Goal: Task Accomplishment & Management: Manage account settings

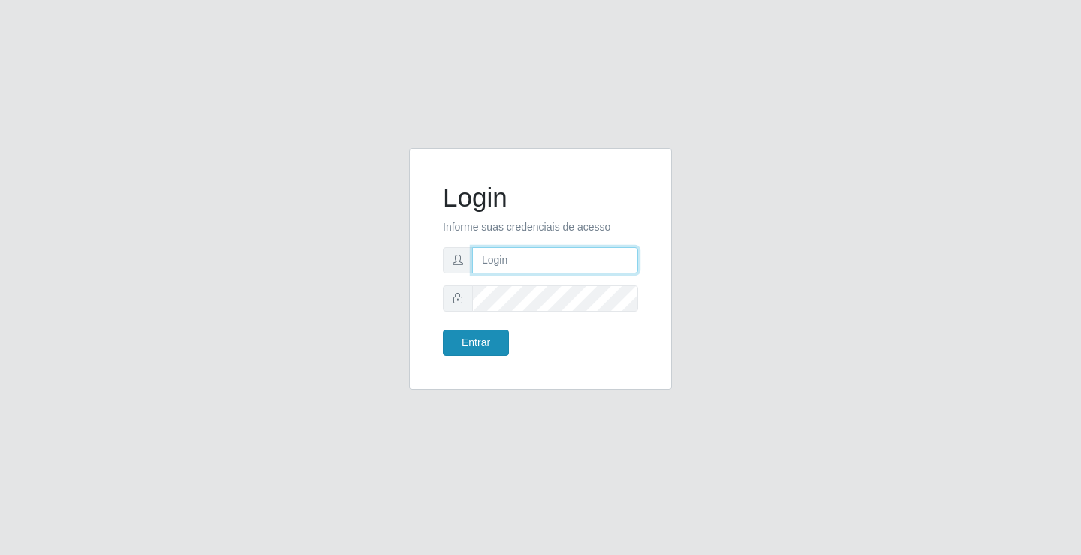
type input "[EMAIL_ADDRESS][DOMAIN_NAME]"
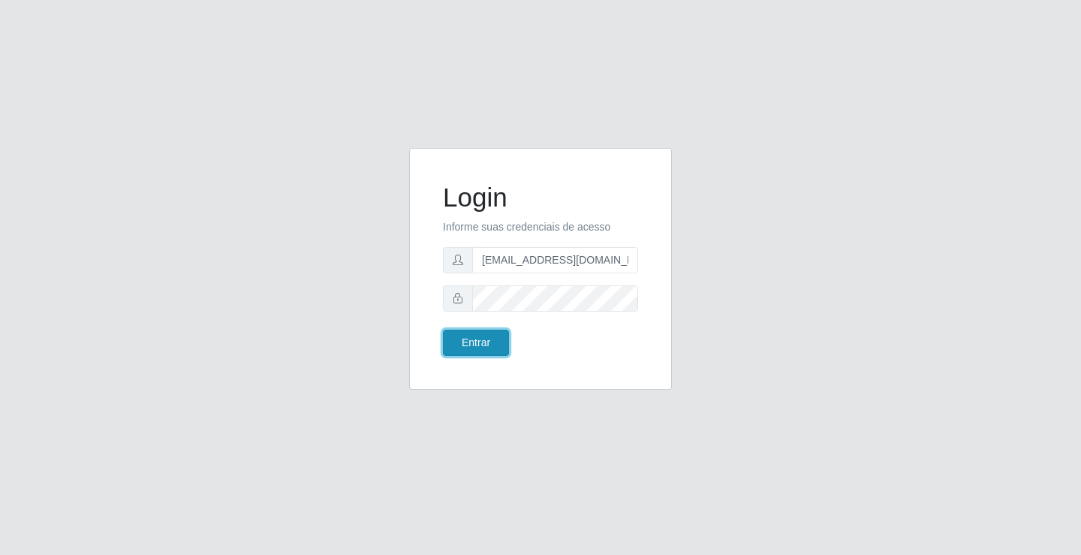
click at [490, 336] on button "Entrar" at bounding box center [476, 343] width 66 height 26
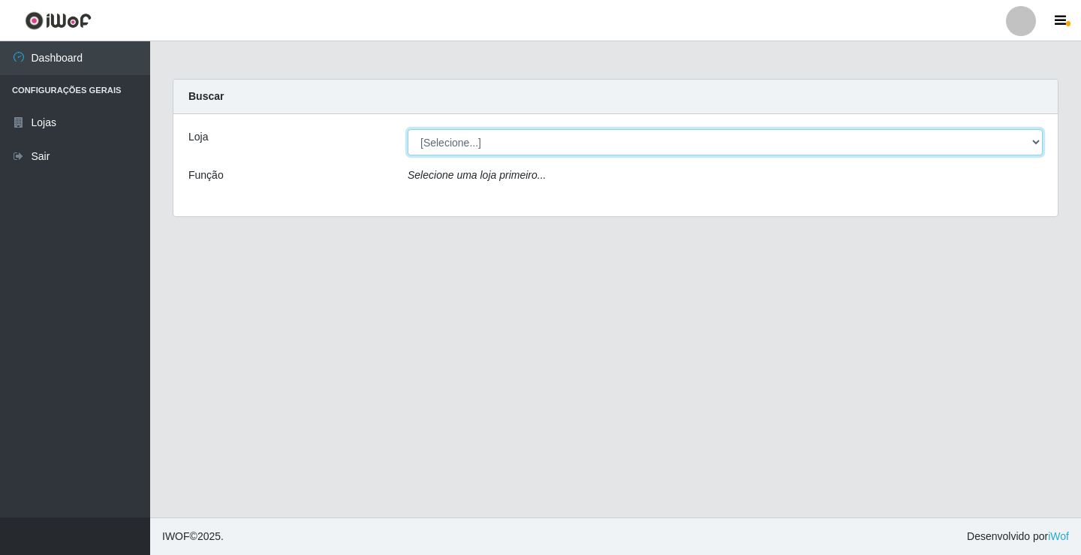
click at [478, 143] on select "[Selecione...] Rede Potiguar 4 - Extremoz" at bounding box center [725, 142] width 635 height 26
select select "78"
click at [408, 129] on select "[Selecione...] Rede Potiguar 4 - Extremoz" at bounding box center [725, 142] width 635 height 26
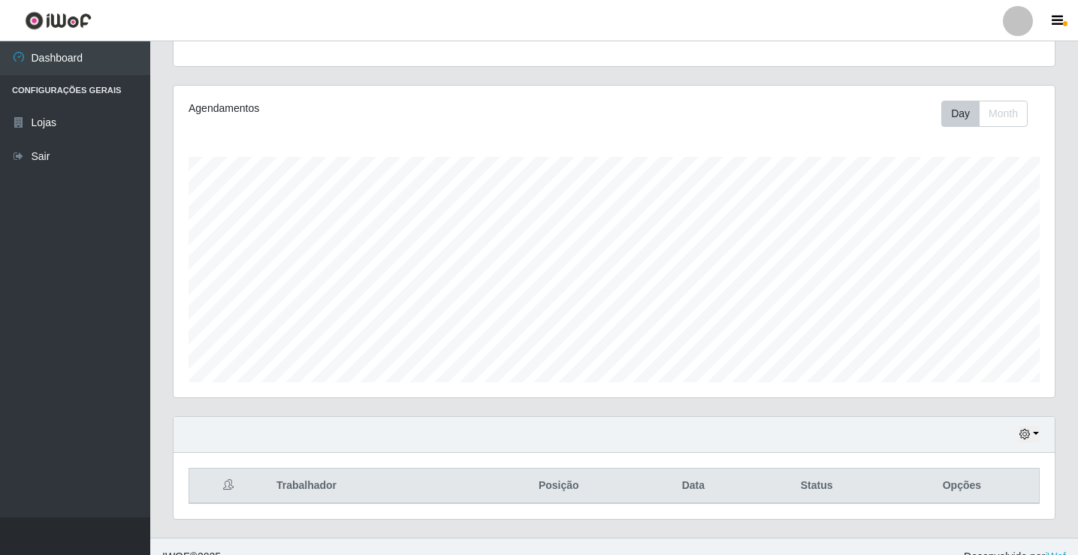
scroll to position [175, 0]
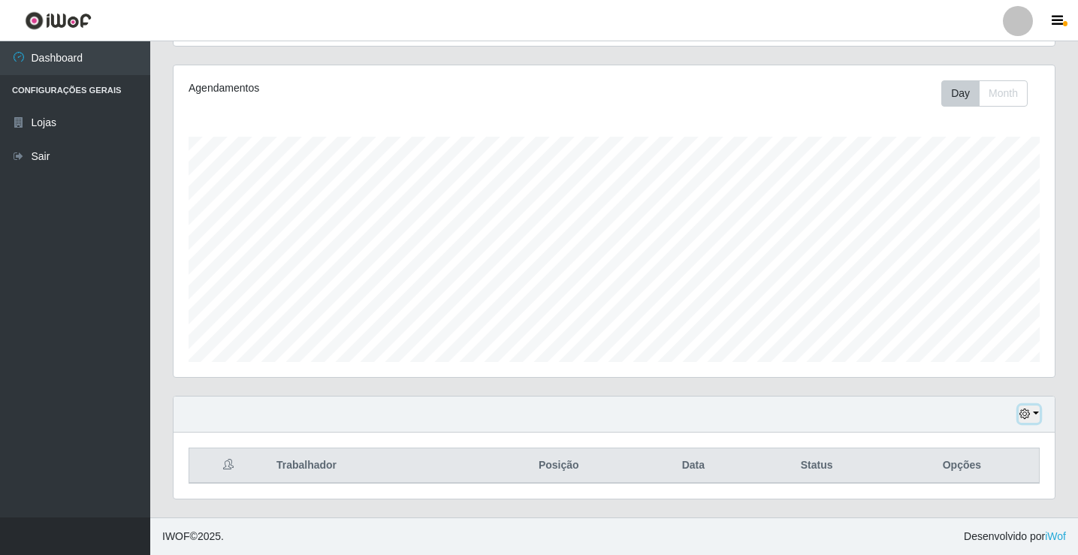
click at [1028, 415] on icon "button" at bounding box center [1024, 414] width 11 height 11
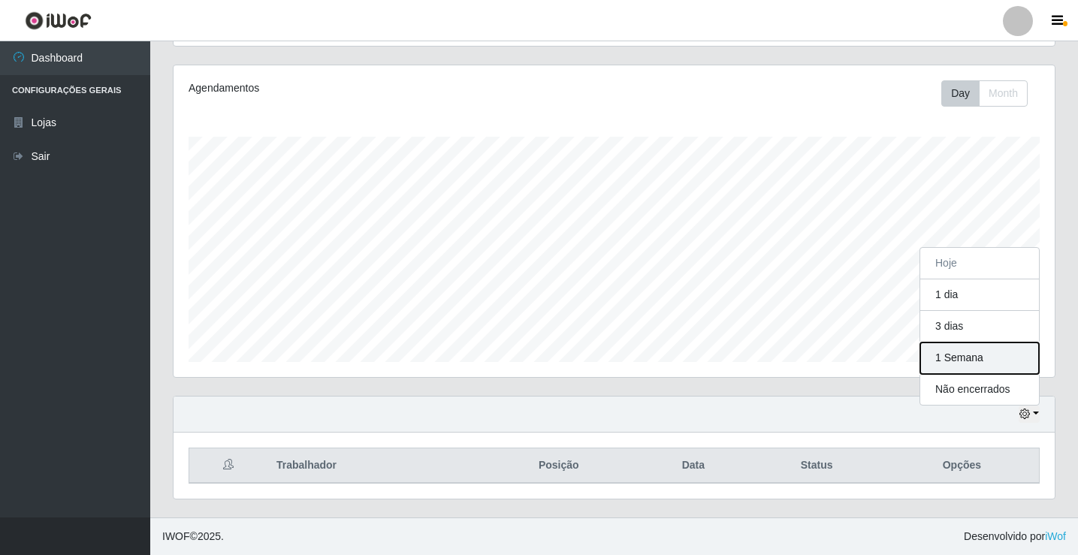
click at [988, 366] on button "1 Semana" at bounding box center [979, 358] width 119 height 32
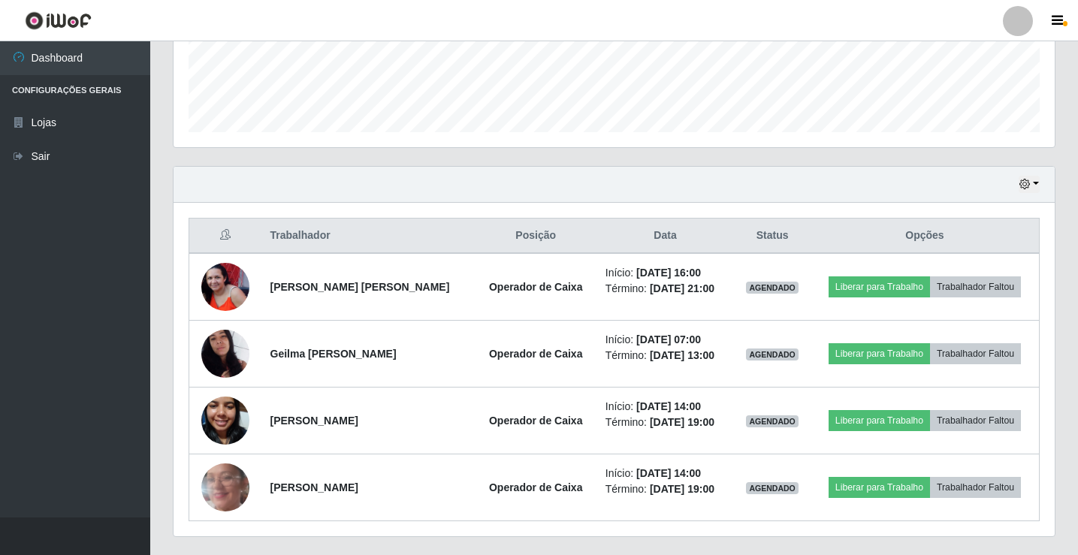
scroll to position [442, 0]
